Goal: Transaction & Acquisition: Purchase product/service

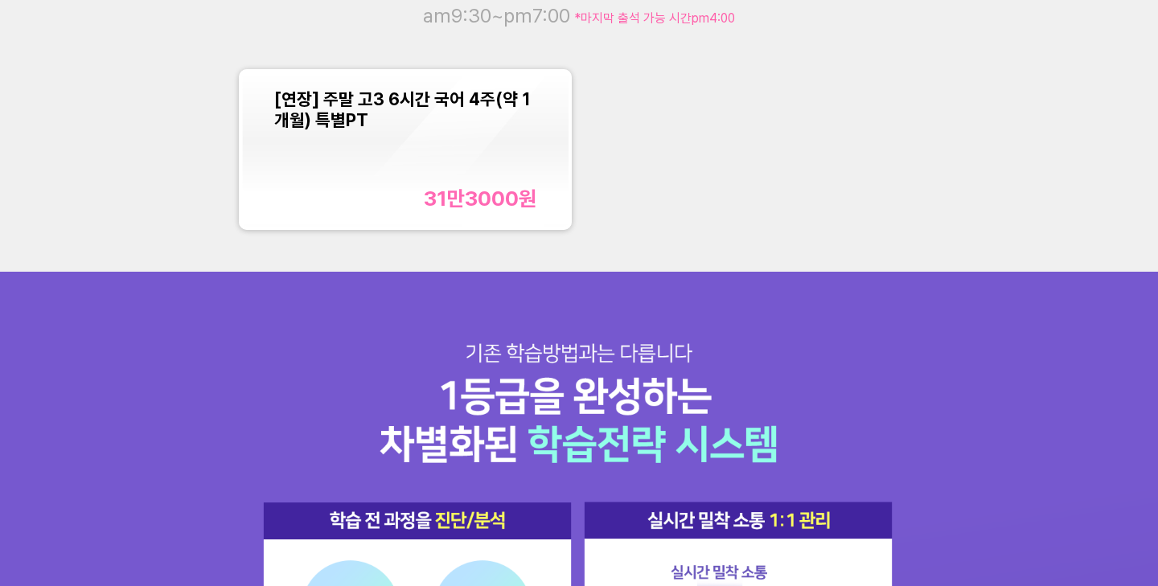
scroll to position [1297, 0]
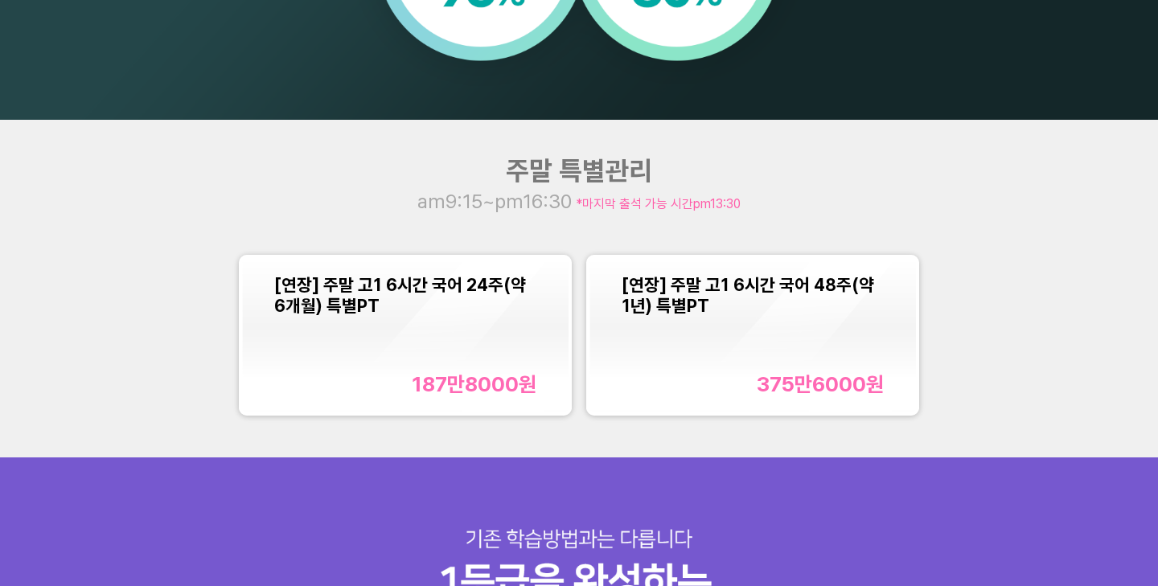
scroll to position [1446, 0]
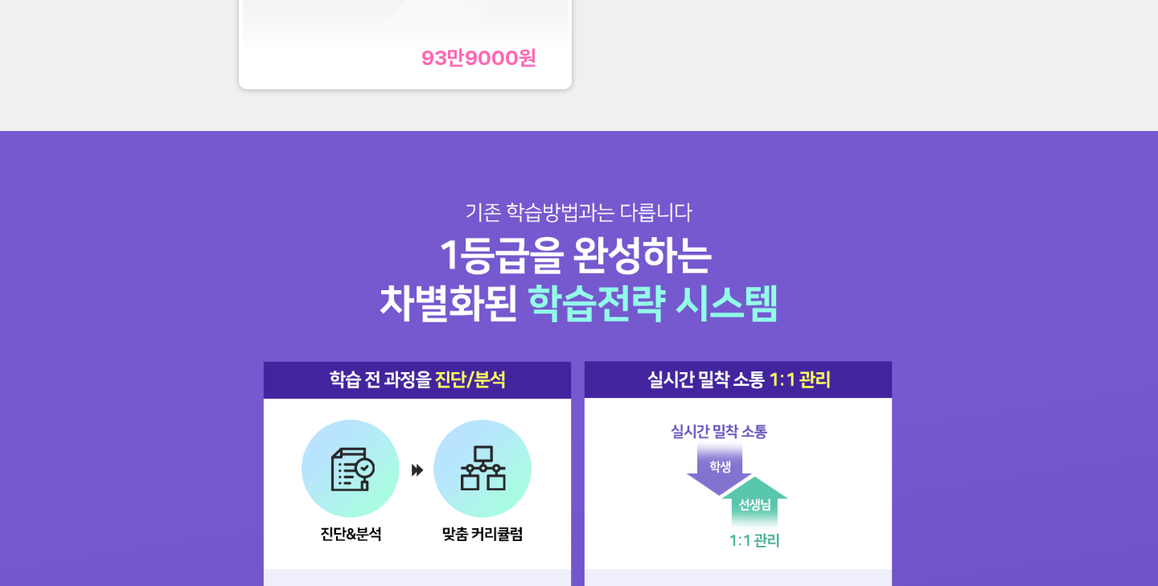
scroll to position [1420, 0]
